Goal: Navigation & Orientation: Understand site structure

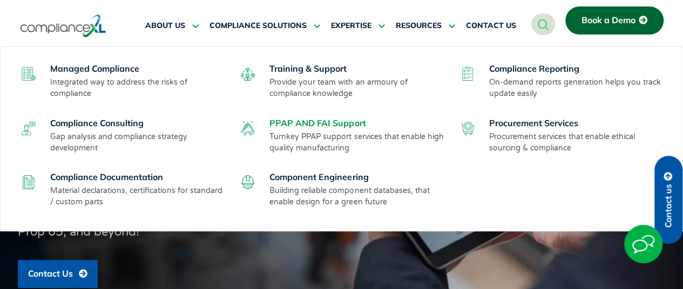
click at [304, 122] on link "PPAP AND FAI Support" at bounding box center [317, 123] width 96 height 11
click at [323, 173] on link "Component Engineering" at bounding box center [318, 177] width 99 height 11
click at [508, 123] on link "Procurement Services" at bounding box center [533, 123] width 89 height 11
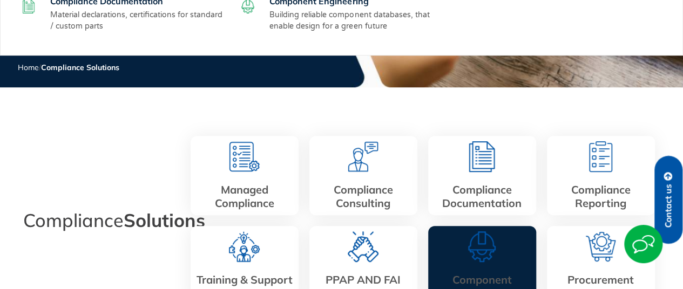
scroll to position [162, 0]
